Goal: Task Accomplishment & Management: Complete application form

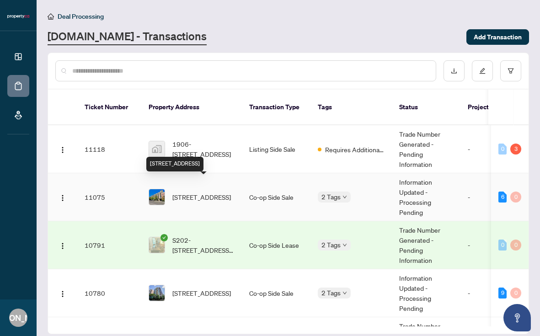
click at [182, 192] on span "[STREET_ADDRESS]" at bounding box center [201, 197] width 58 height 10
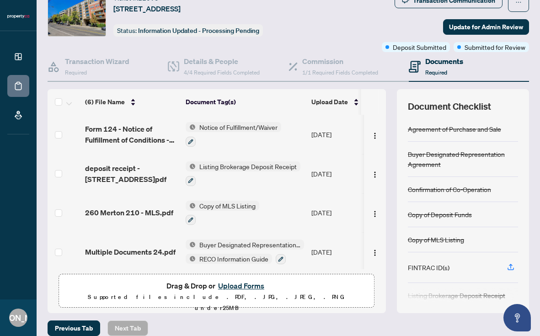
scroll to position [47, 0]
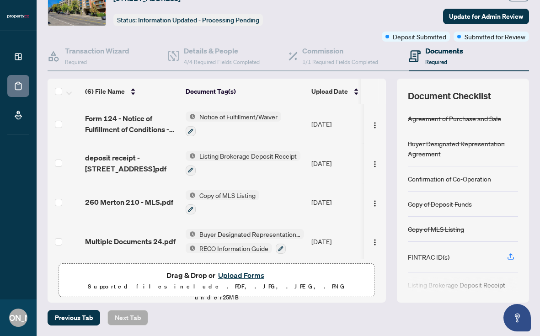
click at [227, 276] on button "Upload Forms" at bounding box center [241, 275] width 52 height 12
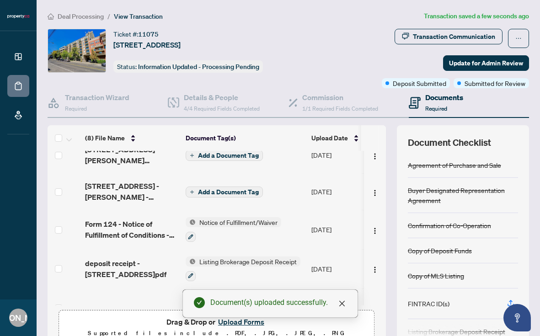
scroll to position [0, 0]
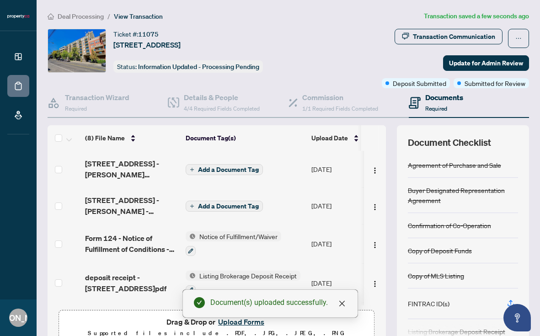
click at [218, 207] on span "Add a Document Tag" at bounding box center [228, 206] width 61 height 6
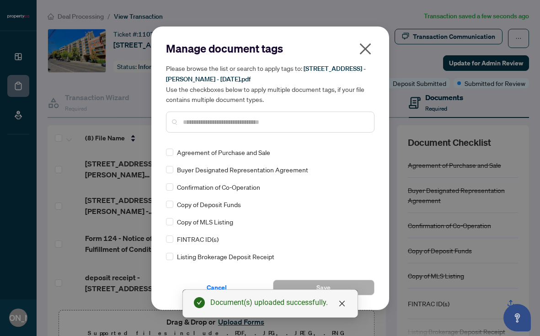
click at [210, 122] on input "text" at bounding box center [275, 122] width 184 height 10
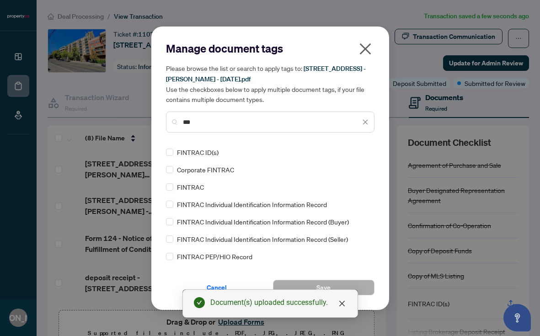
type input "***"
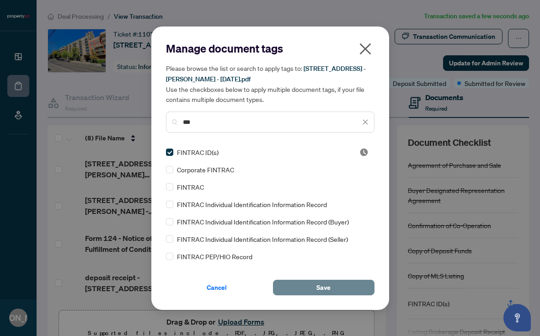
click at [323, 291] on span "Save" at bounding box center [323, 287] width 14 height 15
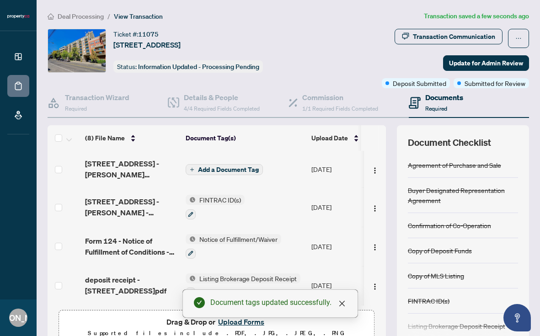
click at [242, 171] on span "Add a Document Tag" at bounding box center [228, 169] width 61 height 6
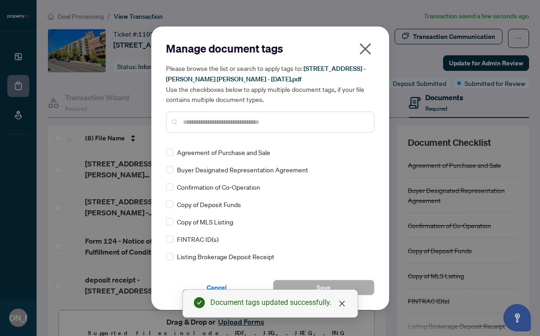
click at [242, 123] on input "text" at bounding box center [275, 122] width 184 height 10
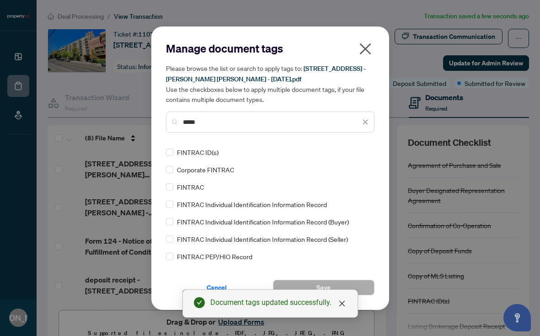
type input "*****"
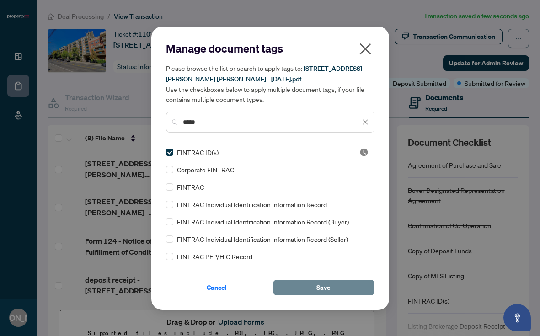
click at [330, 282] on button "Save" at bounding box center [323, 288] width 101 height 16
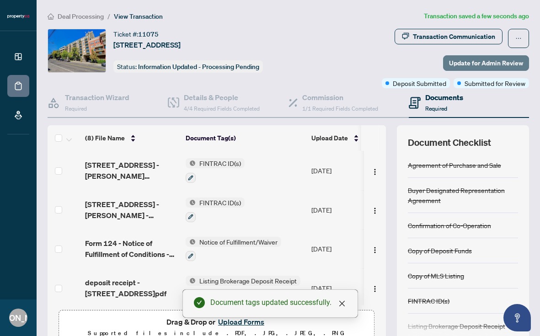
click at [470, 61] on span "Update for Admin Review" at bounding box center [486, 63] width 74 height 15
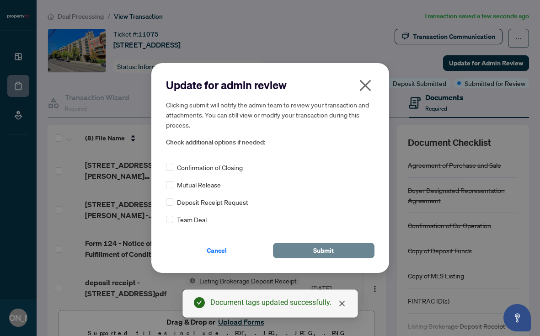
click at [331, 249] on span "Submit" at bounding box center [323, 250] width 21 height 15
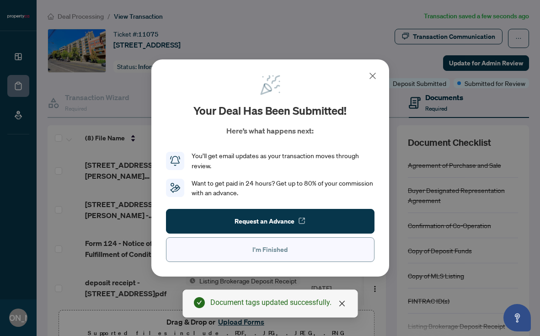
click at [296, 252] on button "I'm Finished" at bounding box center [270, 249] width 208 height 25
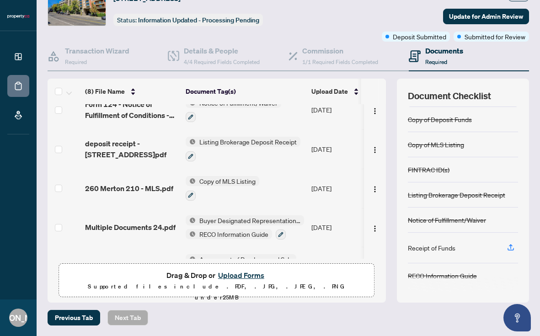
scroll to position [86, 0]
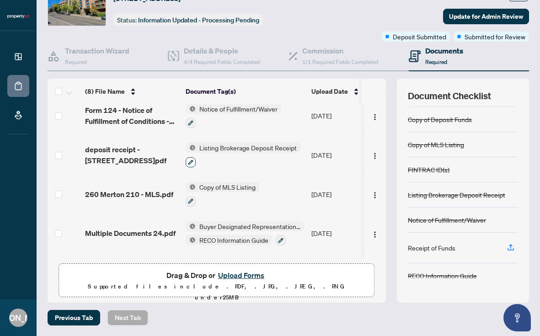
click at [191, 160] on icon "button" at bounding box center [190, 161] width 5 height 5
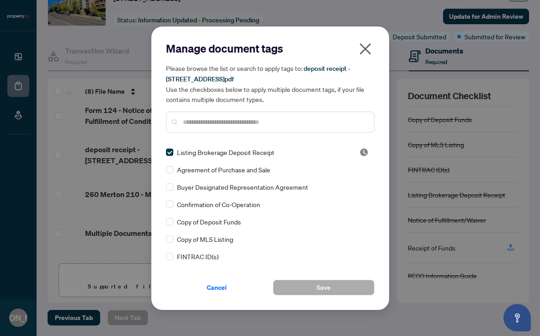
click at [216, 122] on input "text" at bounding box center [275, 122] width 184 height 10
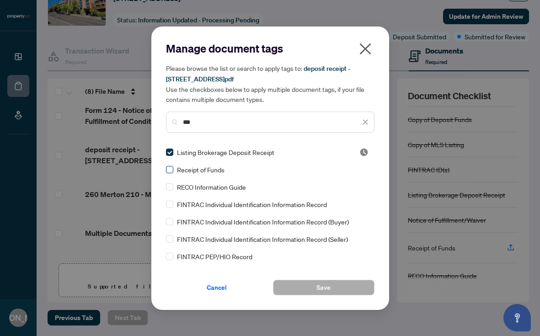
type input "***"
click at [316, 282] on button "Save" at bounding box center [323, 288] width 101 height 16
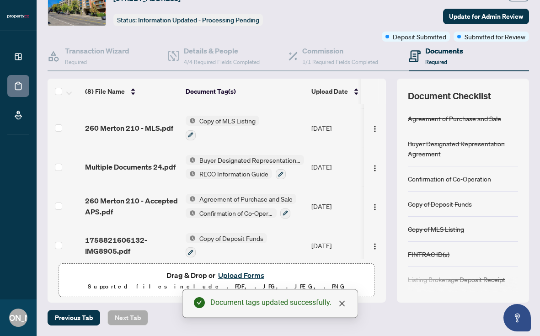
scroll to position [157, 0]
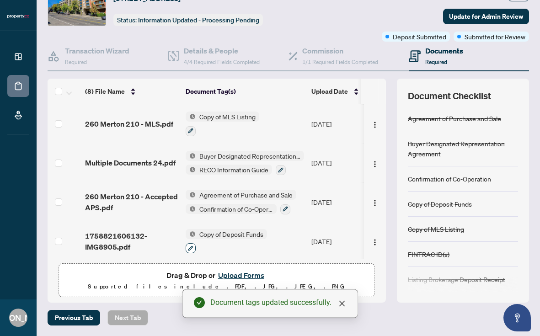
click at [190, 245] on icon "button" at bounding box center [190, 247] width 5 height 5
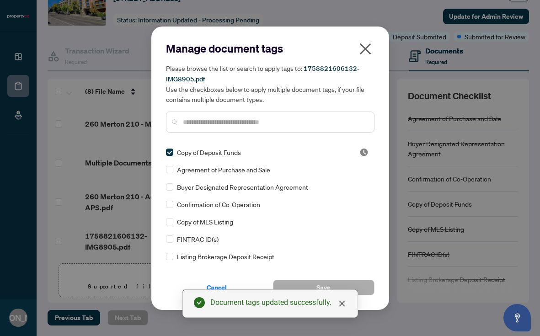
click at [227, 124] on input "text" at bounding box center [275, 122] width 184 height 10
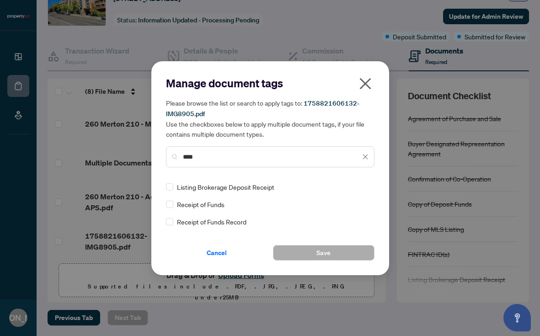
type input "****"
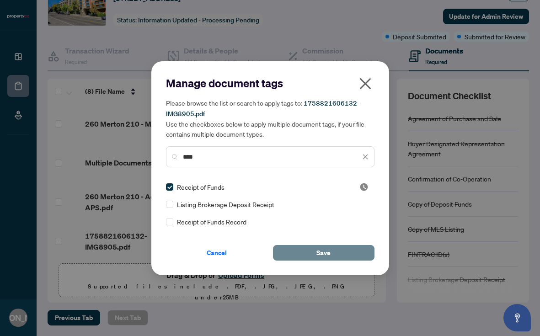
click at [344, 253] on button "Save" at bounding box center [323, 253] width 101 height 16
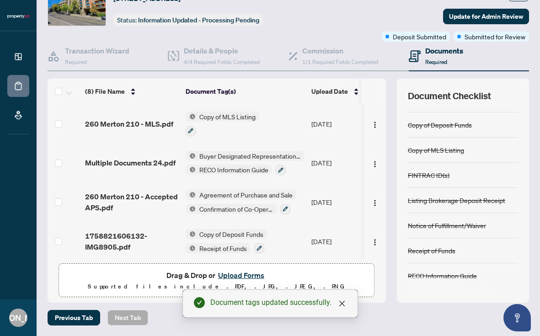
scroll to position [0, 0]
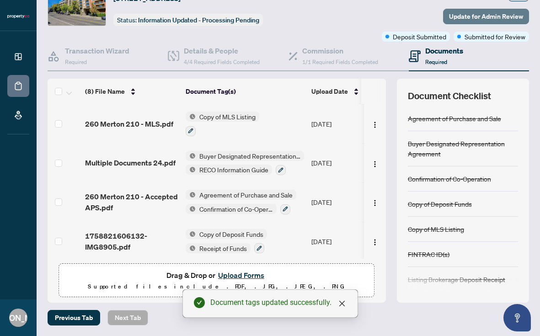
click at [482, 18] on span "Update for Admin Review" at bounding box center [486, 16] width 74 height 15
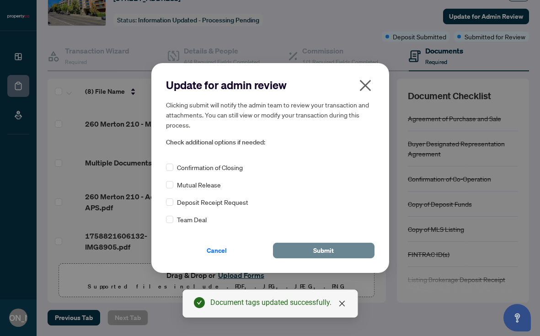
click at [324, 243] on span "Submit" at bounding box center [323, 250] width 21 height 15
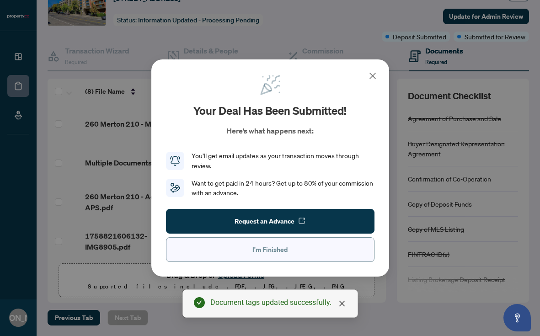
click at [302, 249] on button "I'm Finished" at bounding box center [270, 249] width 208 height 25
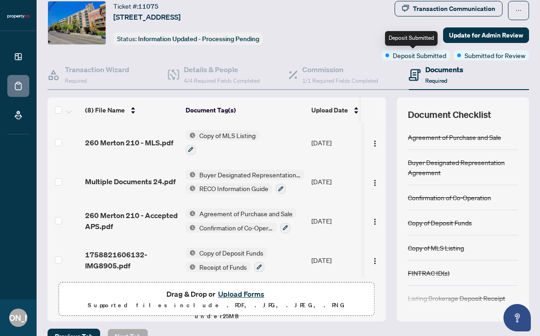
scroll to position [26, 0]
